Goal: Task Accomplishment & Management: Use online tool/utility

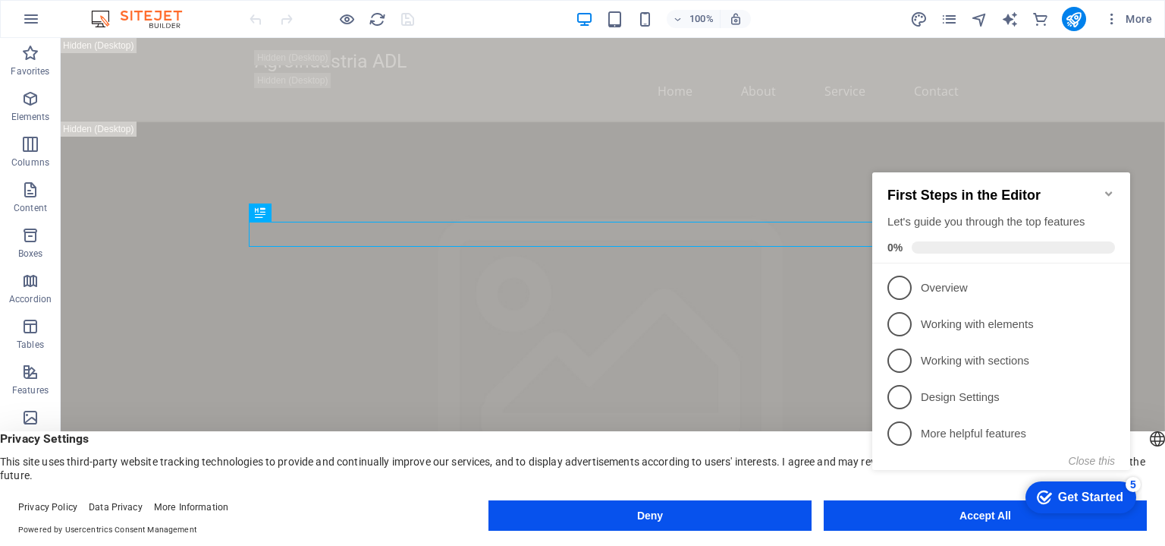
click div "checkmark Get Started 5 First Steps in the Editor Let's guide you through the t…"
click at [879, 520] on appcues-checklist "Contextual help checklist present on screen" at bounding box center [1004, 335] width 276 height 373
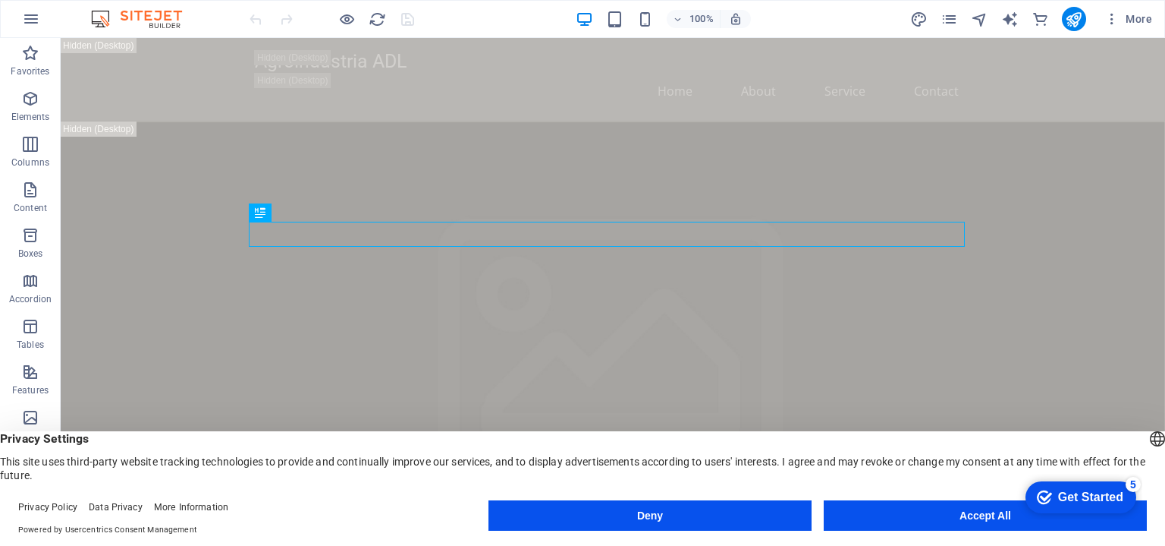
click div "checkmark Get Started 5 First Steps in the Editor Let's guide you through the t…"
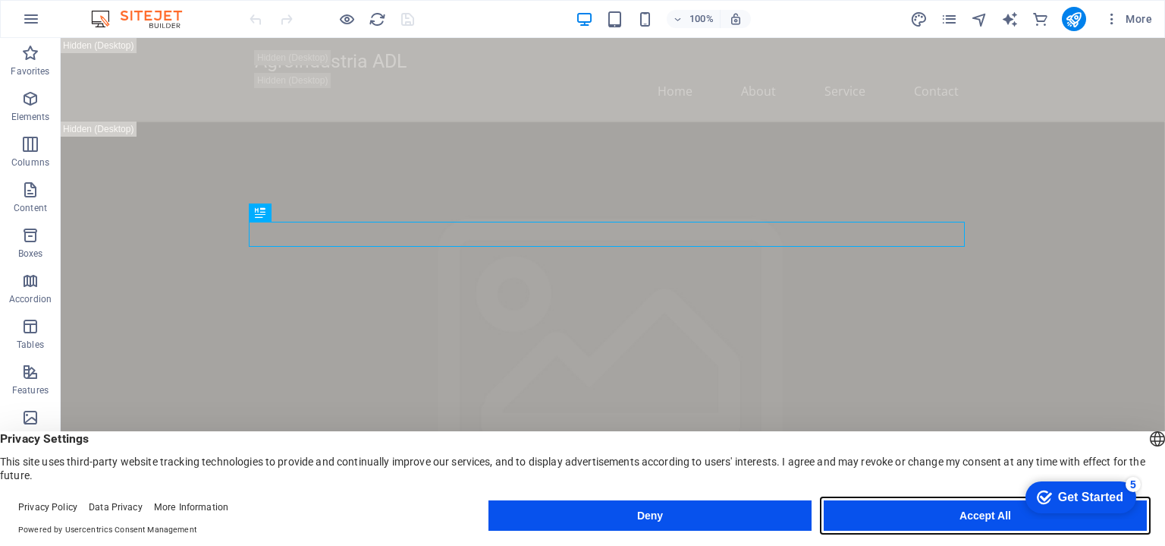
click at [891, 520] on button "Accept All" at bounding box center [985, 515] width 323 height 30
